Goal: Download file/media

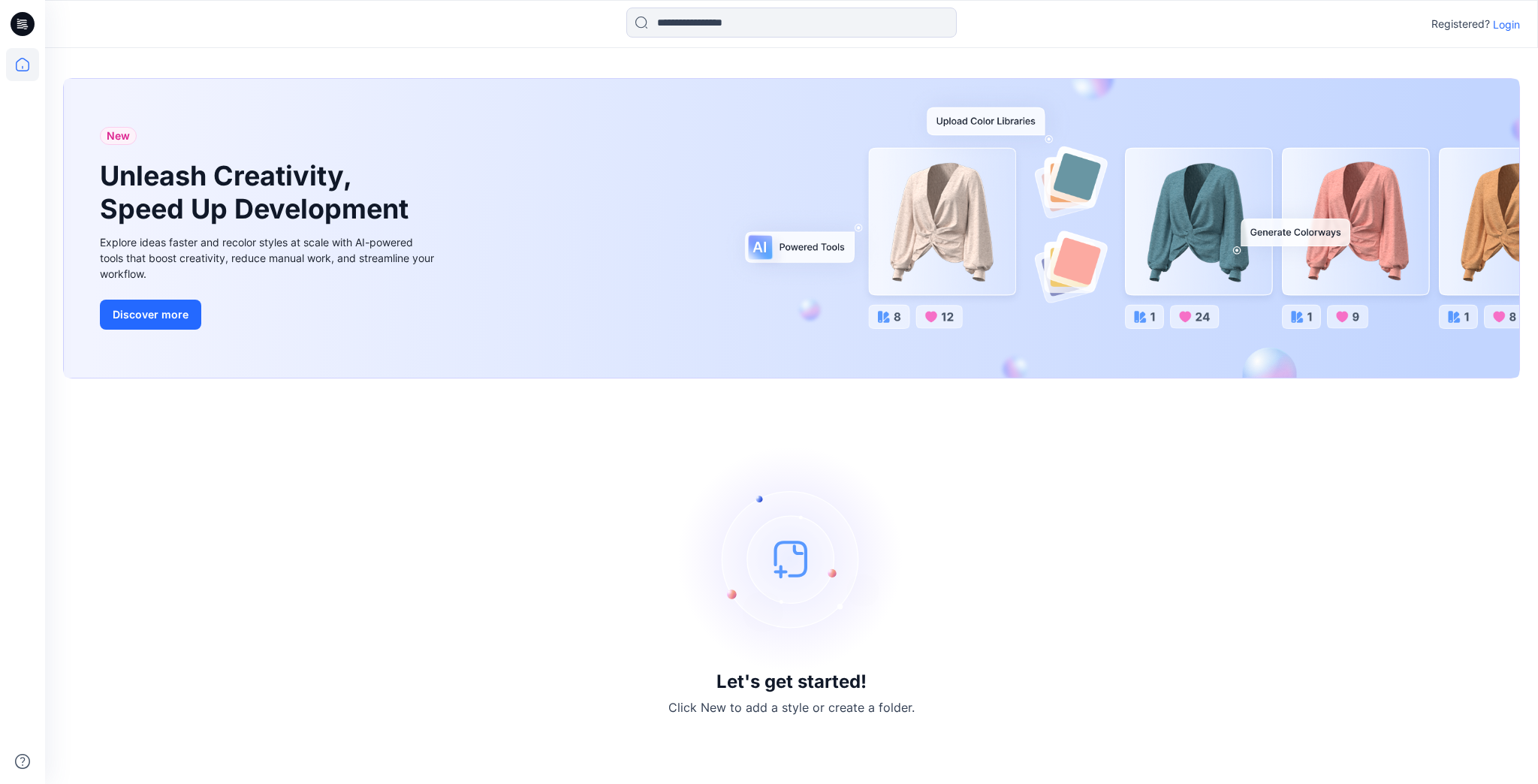
click at [26, 64] on icon at bounding box center [22, 64] width 33 height 33
drag, startPoint x: 193, startPoint y: 65, endPoint x: 63, endPoint y: 35, distance: 133.4
click at [193, 63] on div "New Unleash Creativity, Speed Up Development Explore ideas faster and recolor s…" at bounding box center [792, 415] width 1493 height 735
click at [1504, 27] on p "Login" at bounding box center [1506, 24] width 27 height 16
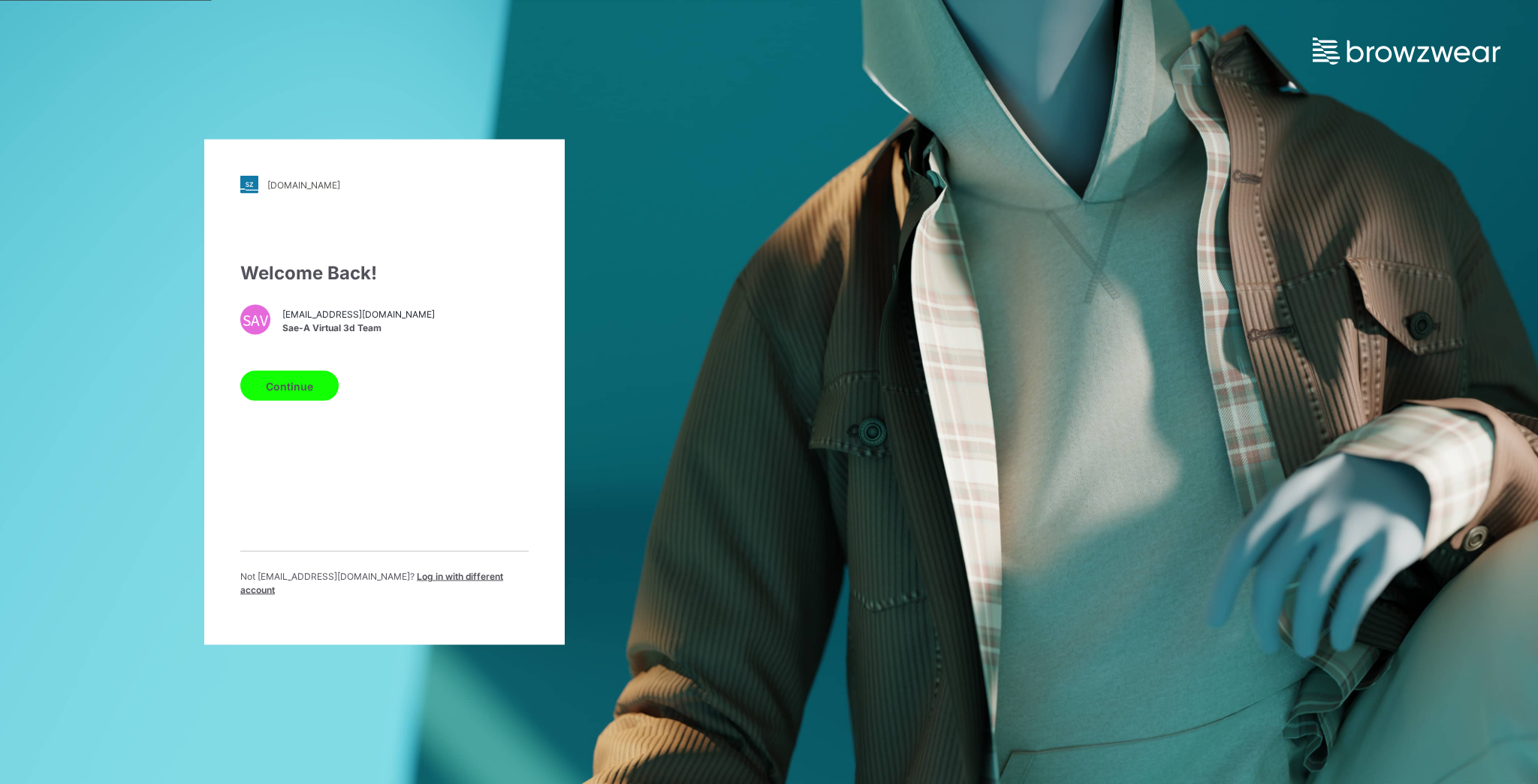
click at [291, 391] on button "Continue" at bounding box center [290, 386] width 99 height 30
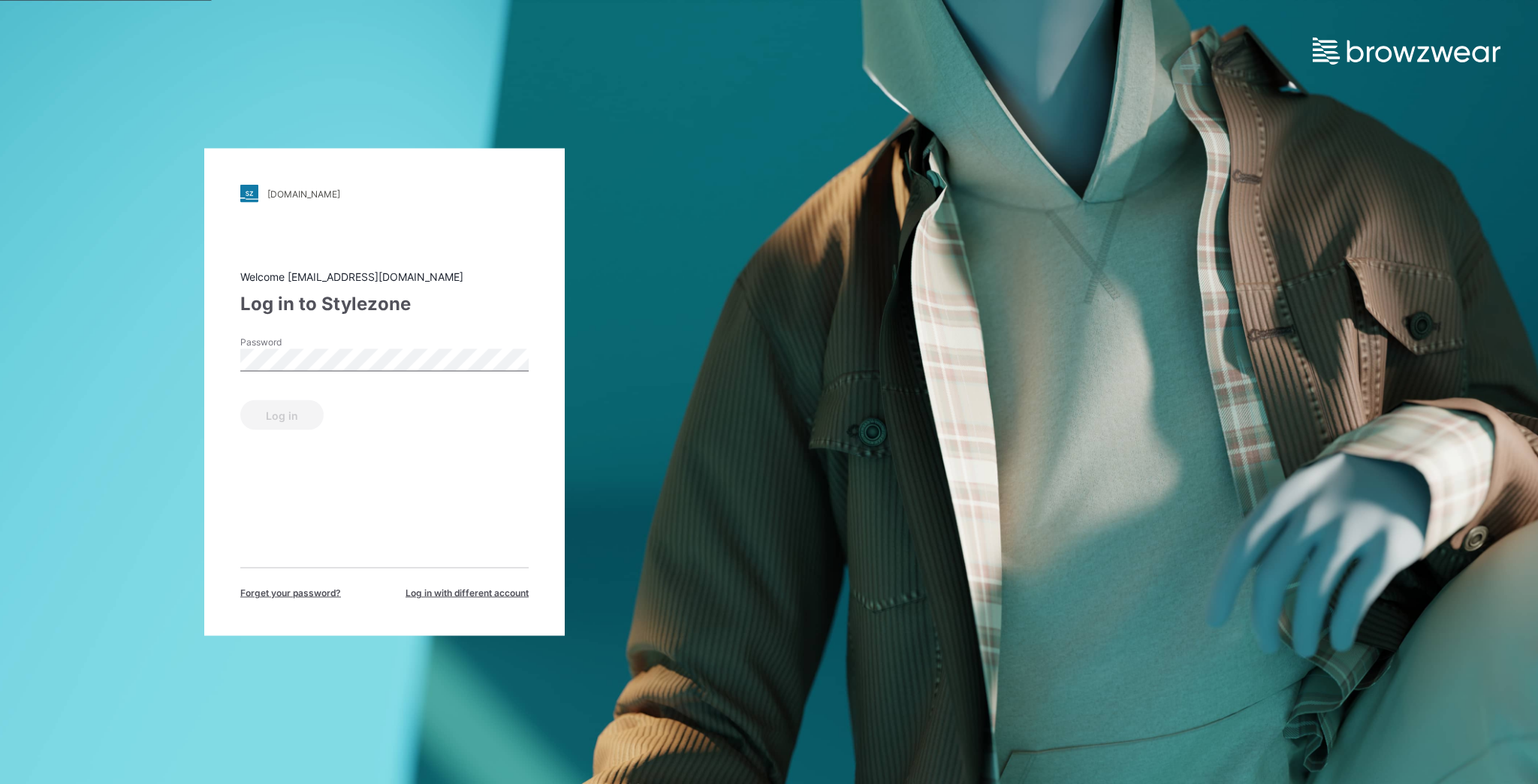
click at [348, 348] on div "Password" at bounding box center [384, 358] width 288 height 45
click at [279, 406] on button "Log in" at bounding box center [281, 415] width 83 height 30
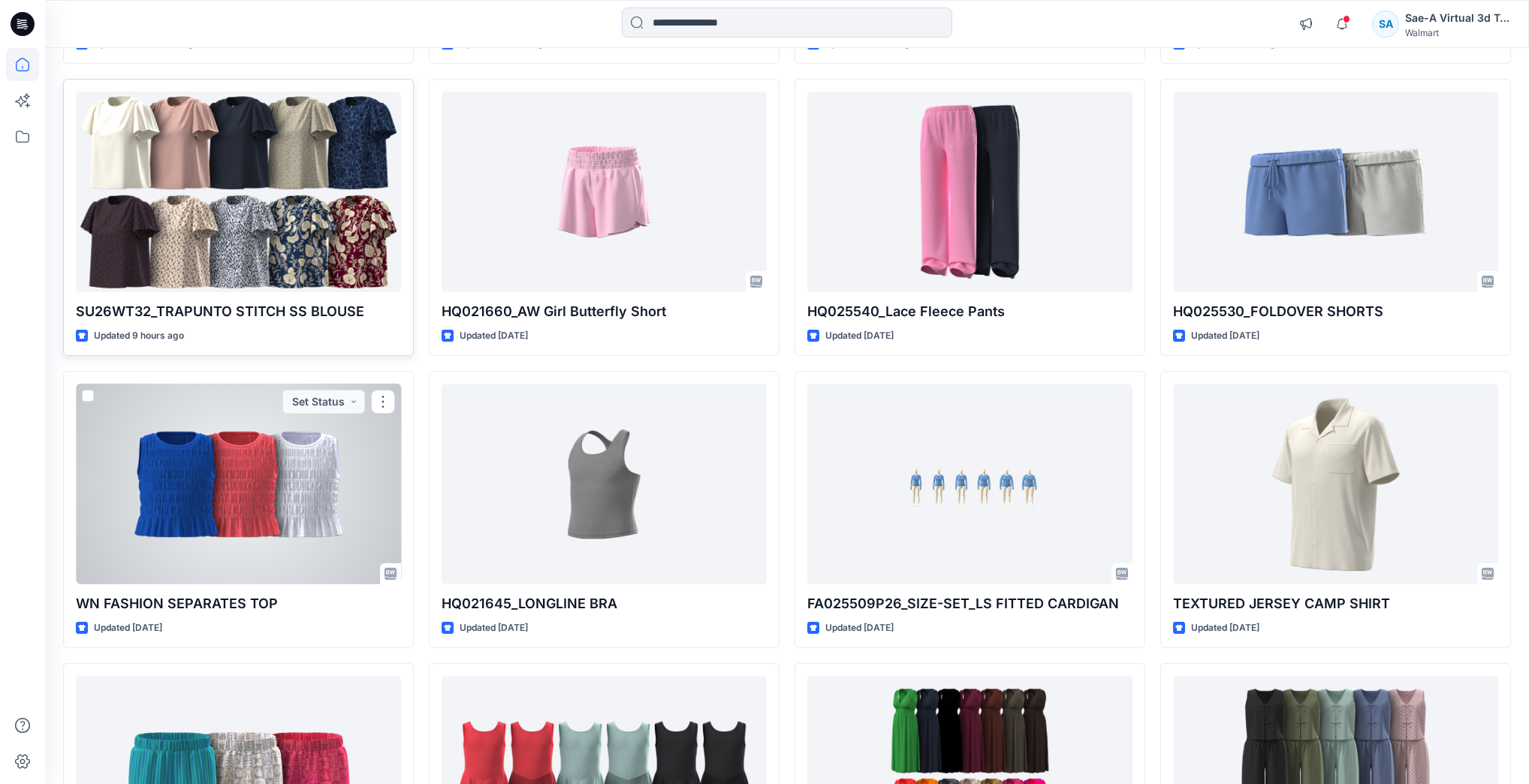
scroll to position [359, 0]
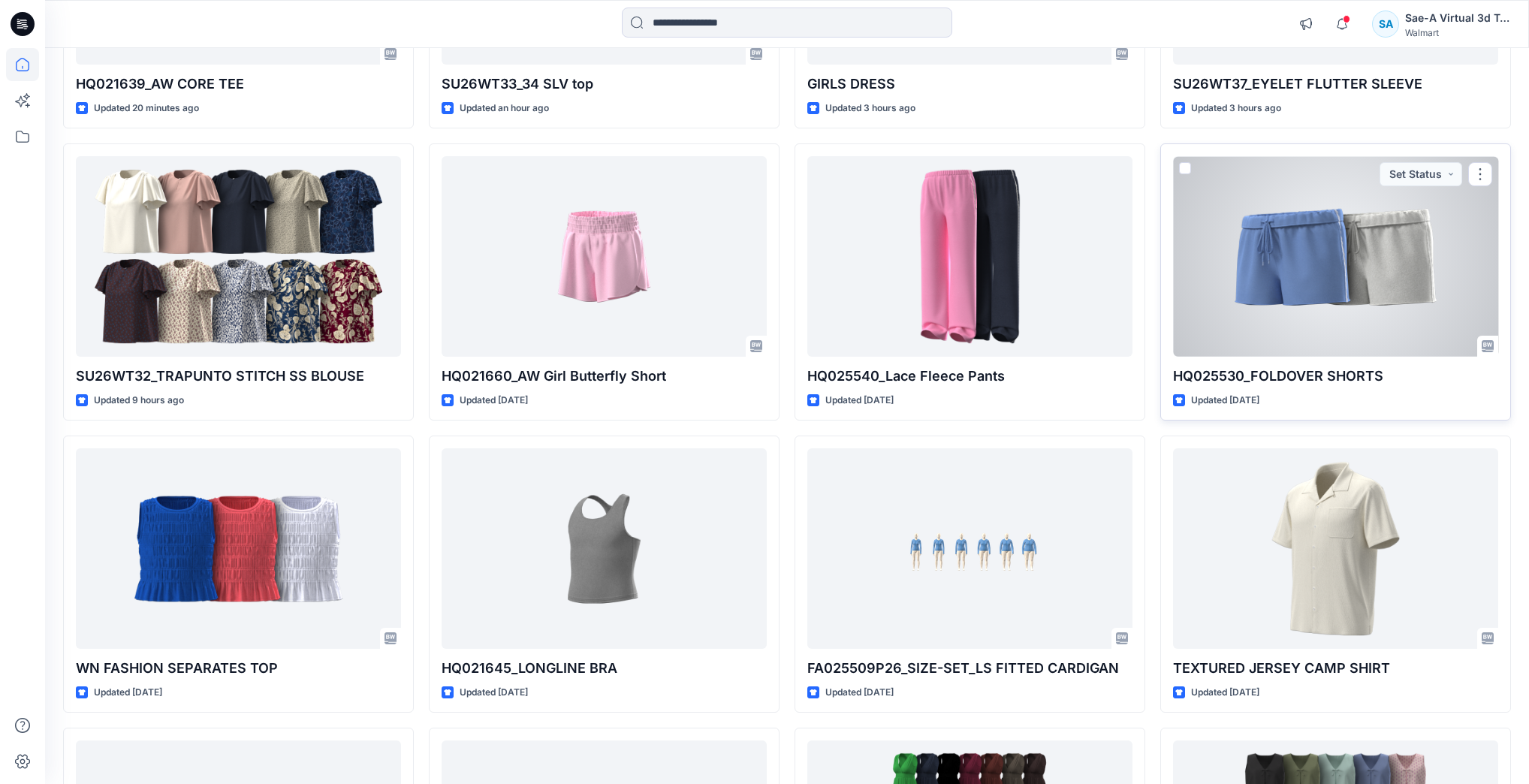
click at [1274, 211] on div at bounding box center [1335, 256] width 325 height 200
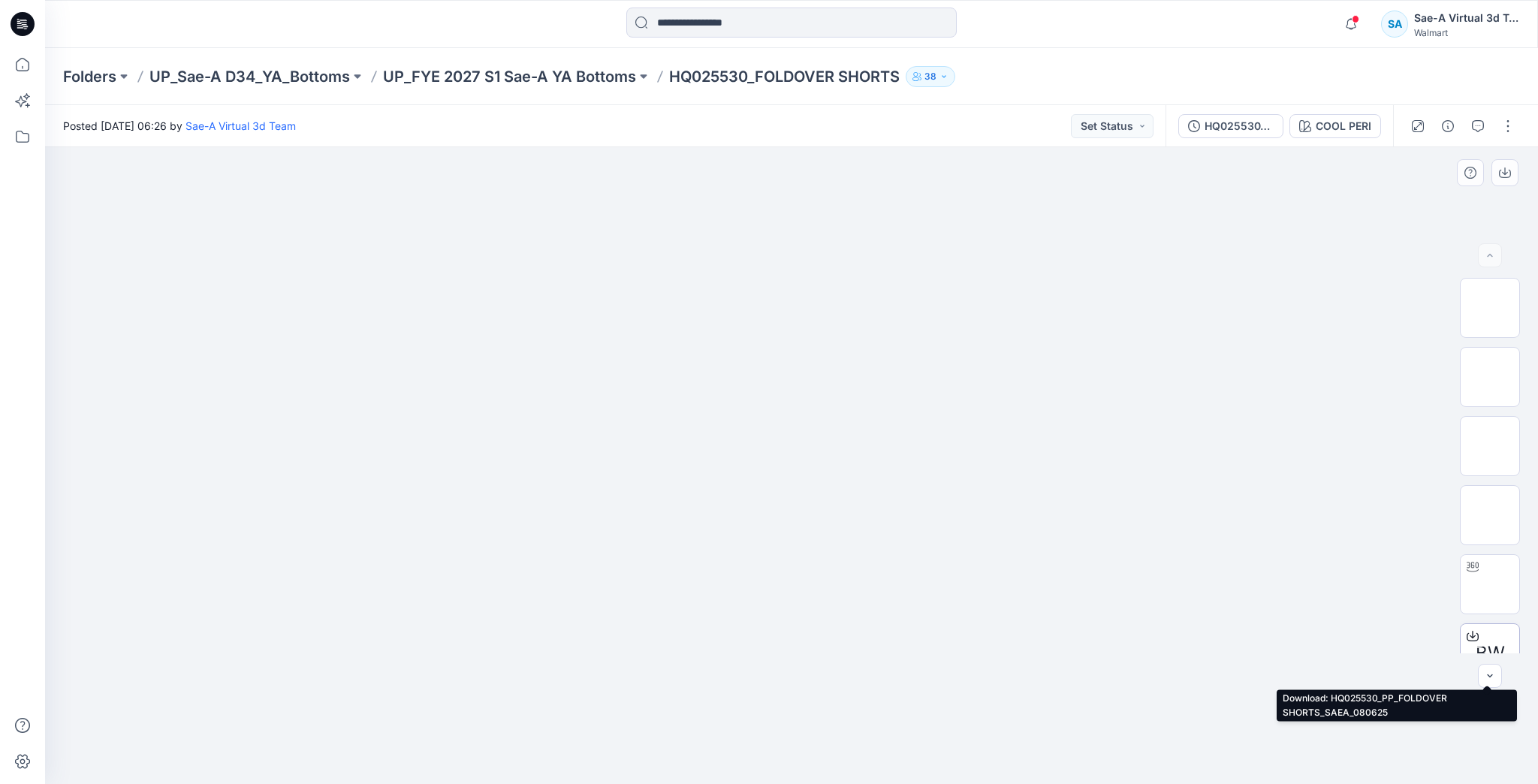
click at [1473, 640] on icon at bounding box center [1472, 637] width 12 height 8
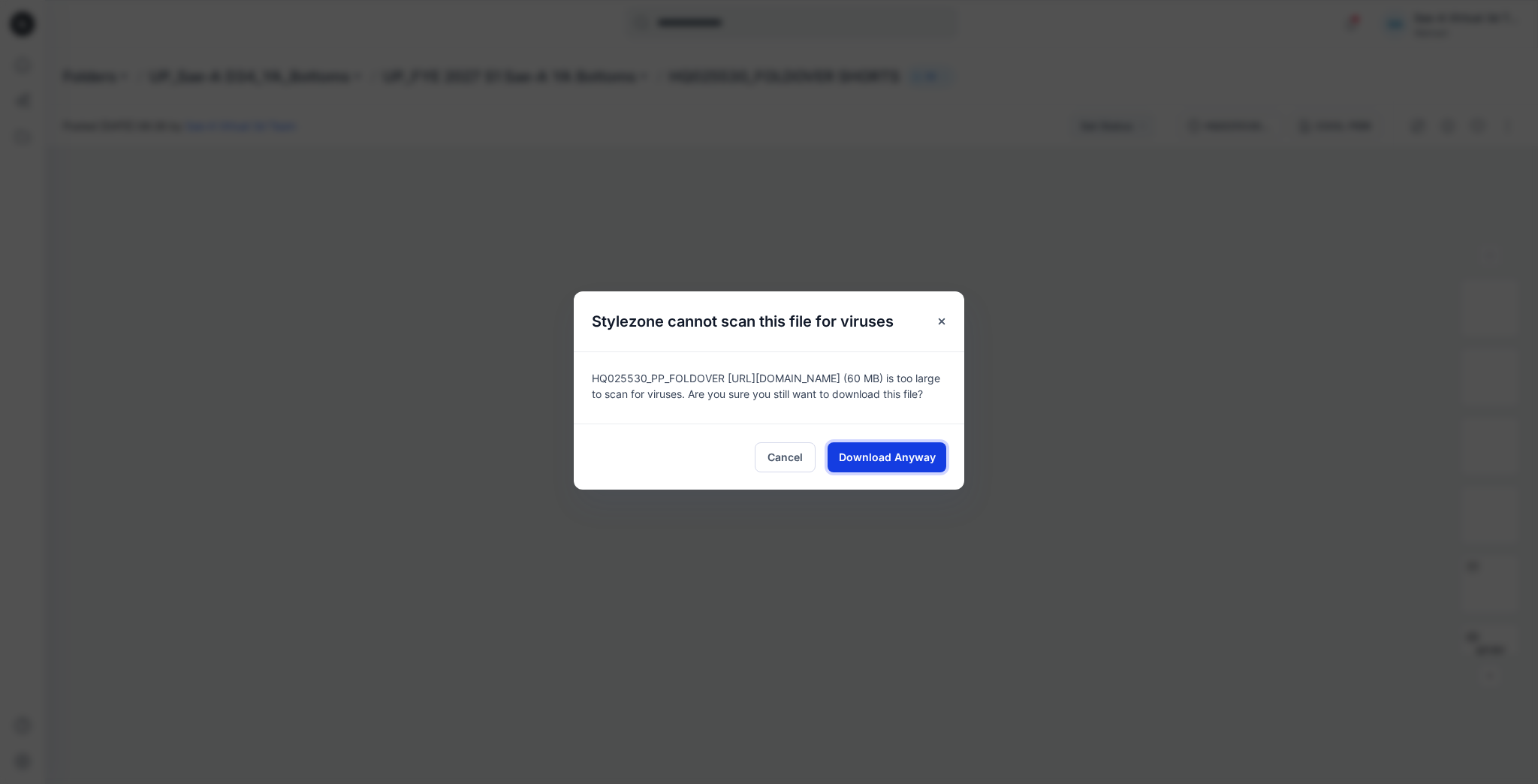
click at [919, 471] on button "Download Anyway" at bounding box center [887, 457] width 118 height 30
